Goal: Navigation & Orientation: Find specific page/section

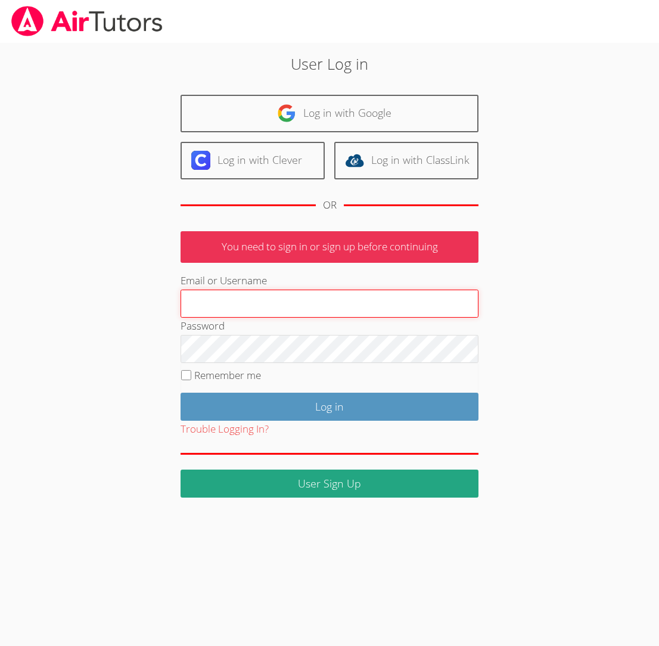
paste input "[EMAIL_ADDRESS][DOMAIN_NAME]"
type input "[EMAIL_ADDRESS][DOMAIN_NAME]"
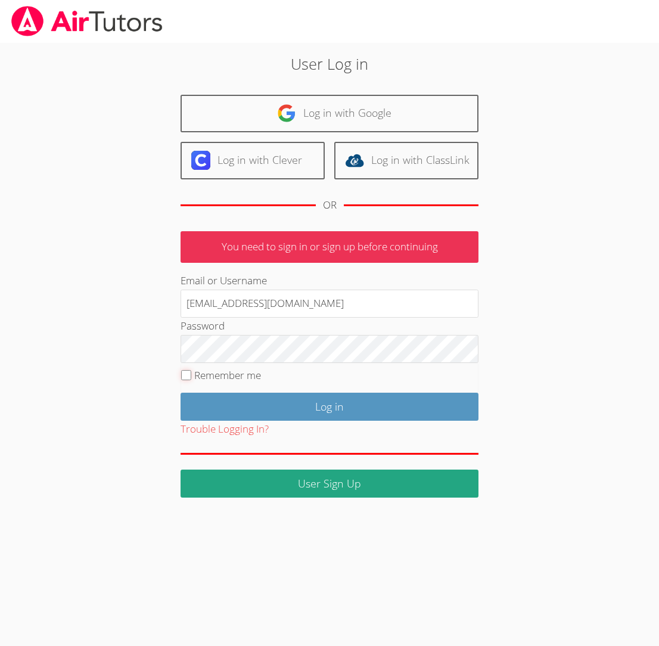
click at [185, 373] on input "Remember me" at bounding box center [186, 375] width 10 height 10
checkbox input "true"
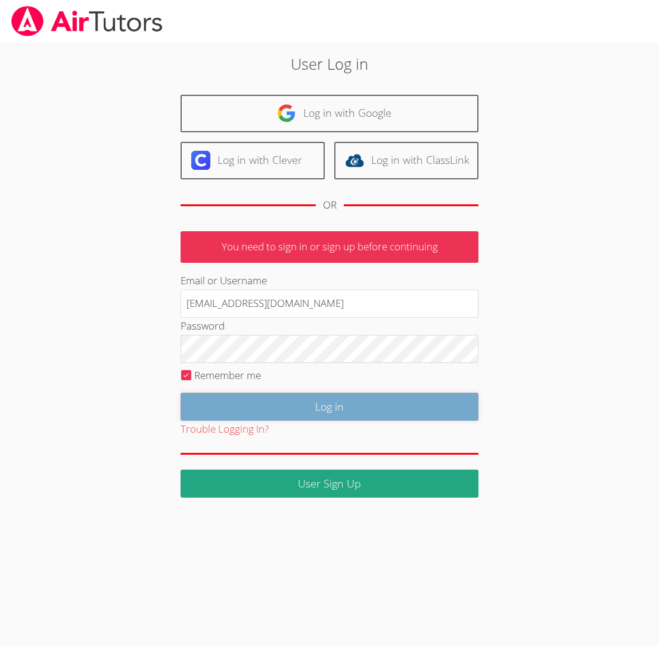
click at [286, 403] on input "Log in" at bounding box center [330, 407] width 298 height 28
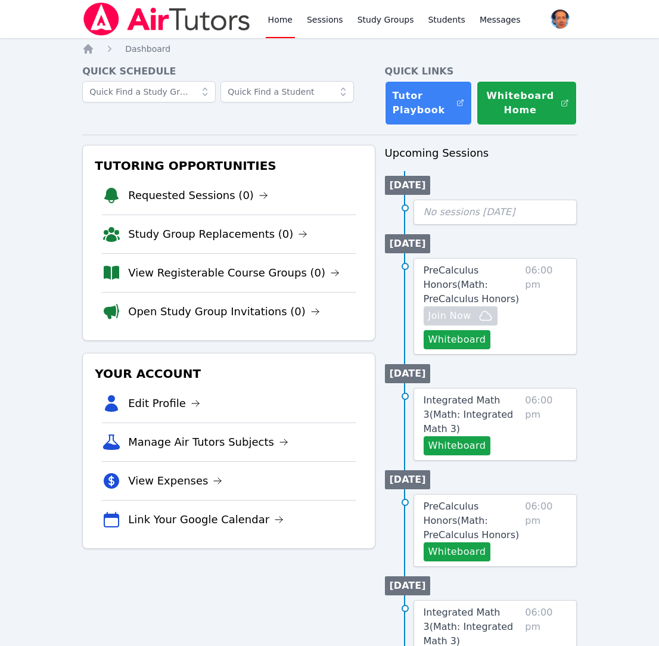
click at [204, 95] on icon at bounding box center [205, 92] width 12 height 12
click at [166, 117] on span "Math: Integrated Math 3" at bounding box center [148, 118] width 119 height 12
click at [402, 107] on link "Tutor Playbook" at bounding box center [429, 103] width 88 height 44
